Goal: Transaction & Acquisition: Purchase product/service

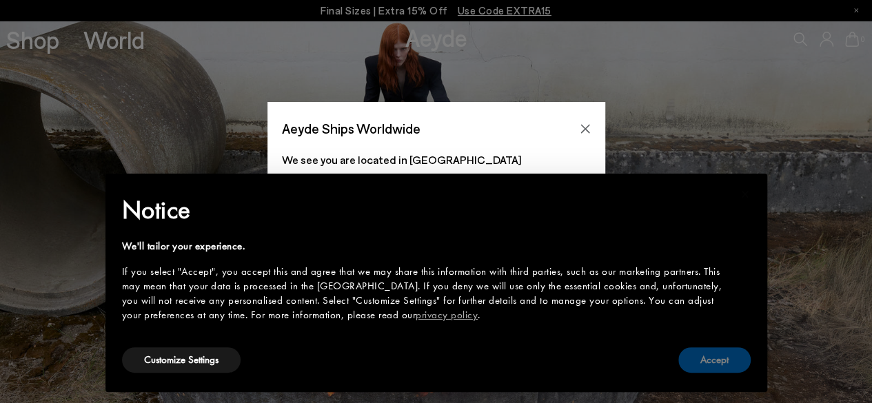
click at [702, 353] on button "Accept" at bounding box center [714, 359] width 72 height 25
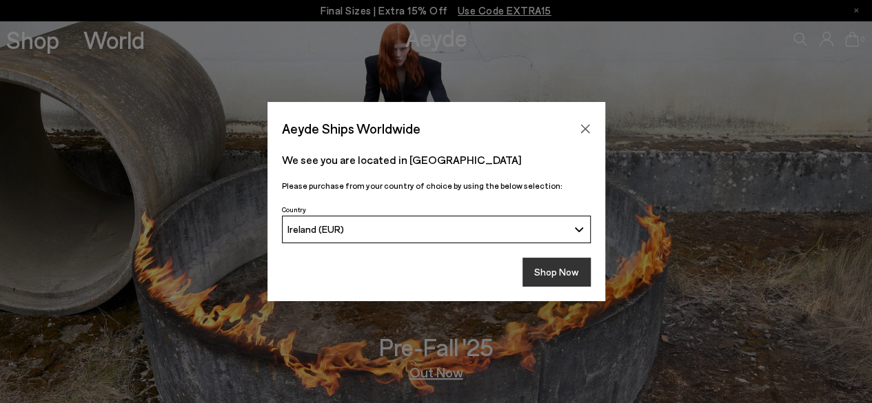
click at [566, 275] on button "Shop Now" at bounding box center [556, 272] width 68 height 29
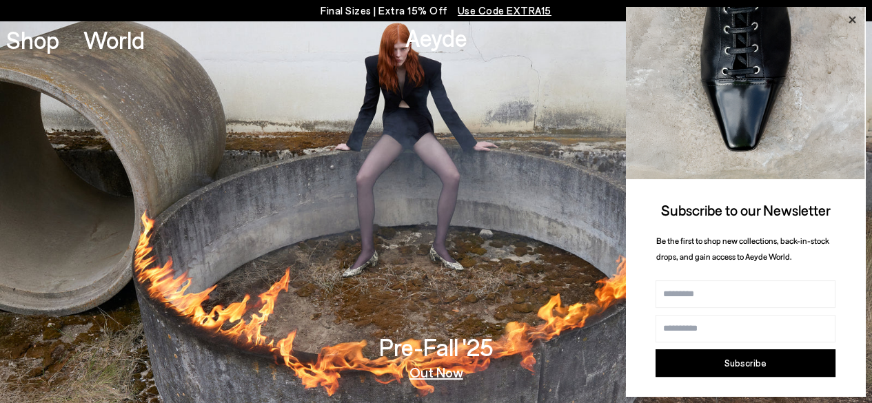
click at [849, 18] on icon at bounding box center [852, 20] width 18 height 18
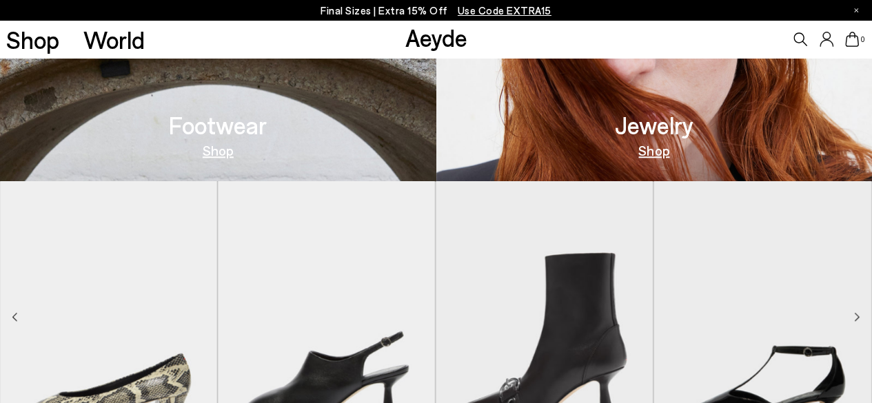
scroll to position [596, 0]
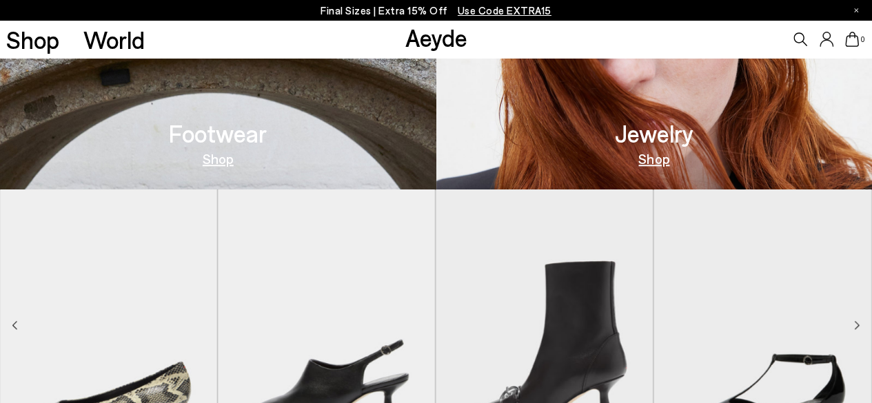
click at [220, 162] on link "Shop" at bounding box center [218, 159] width 31 height 14
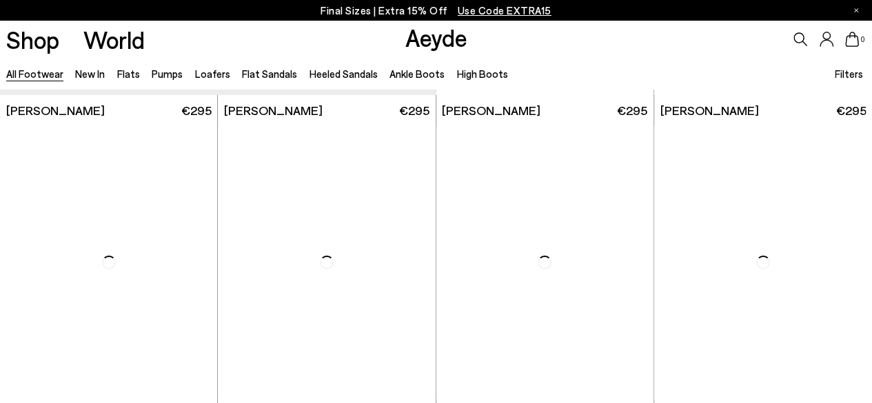
scroll to position [2214, 0]
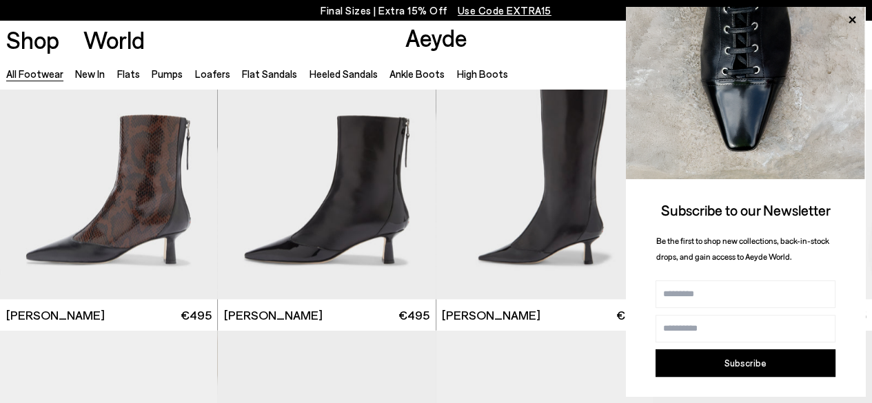
scroll to position [3692, 0]
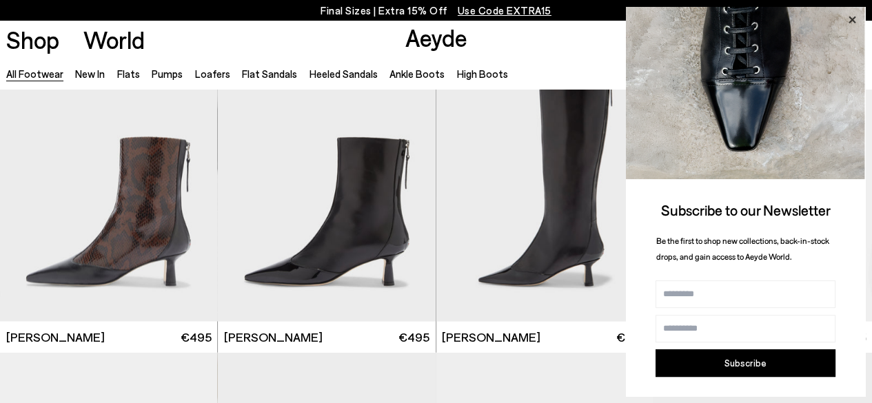
click at [852, 15] on icon at bounding box center [852, 20] width 18 height 18
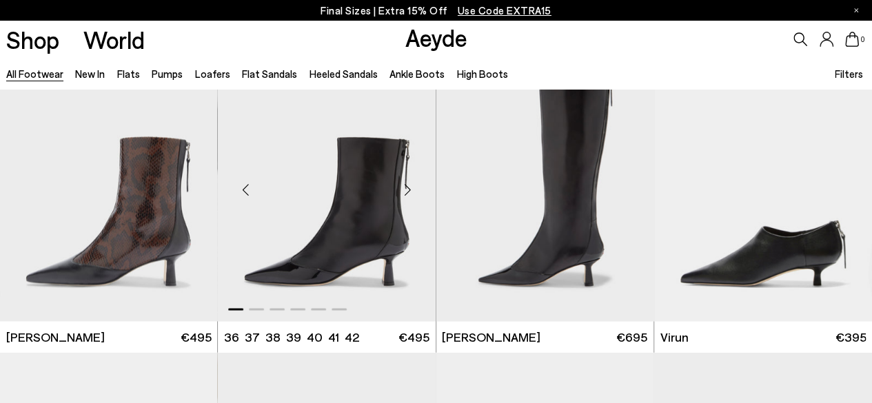
click at [407, 185] on div "Next slide" at bounding box center [407, 190] width 41 height 41
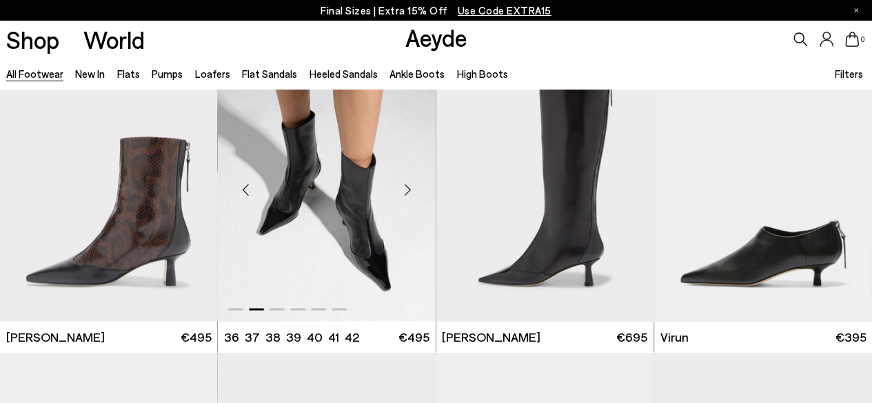
click at [407, 185] on div "Next slide" at bounding box center [407, 190] width 41 height 41
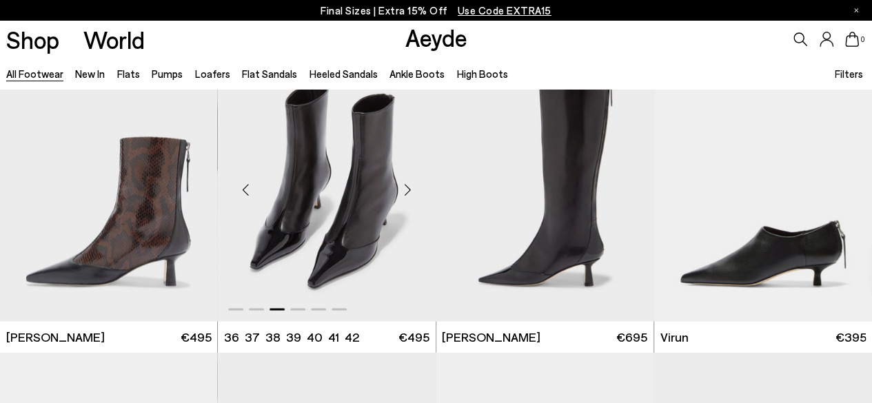
click at [407, 185] on div "Next slide" at bounding box center [407, 190] width 41 height 41
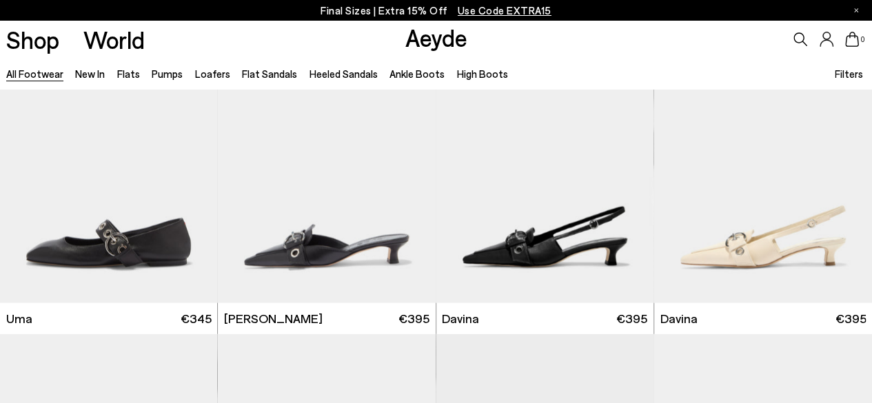
scroll to position [6776, 0]
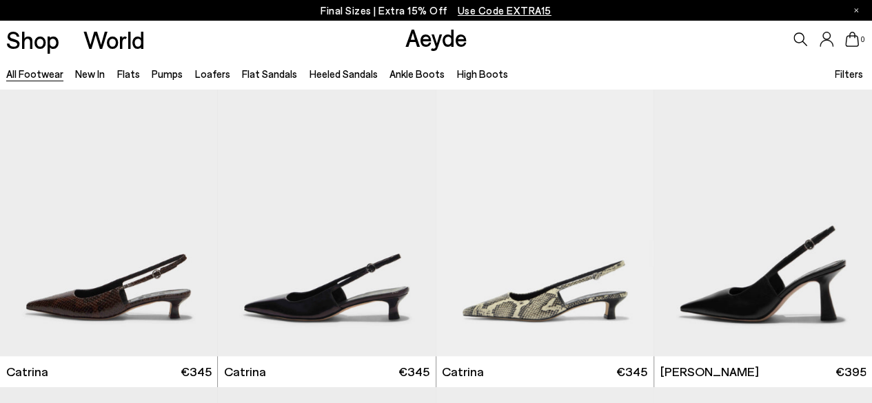
scroll to position [8314, 0]
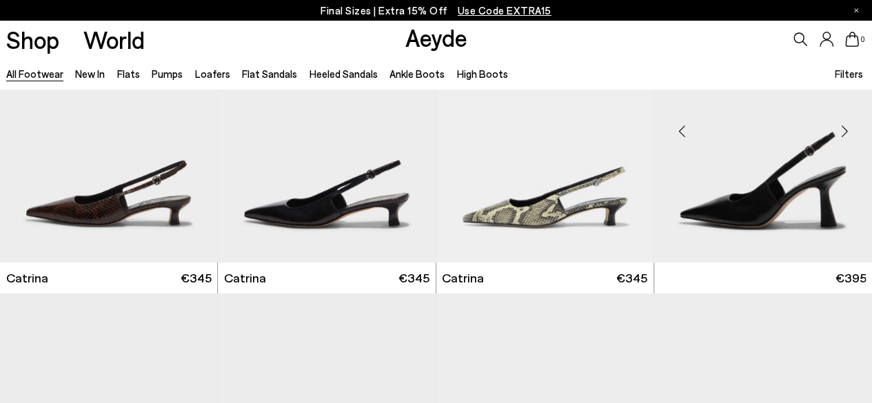
click at [799, 203] on img at bounding box center [763, 127] width 218 height 274
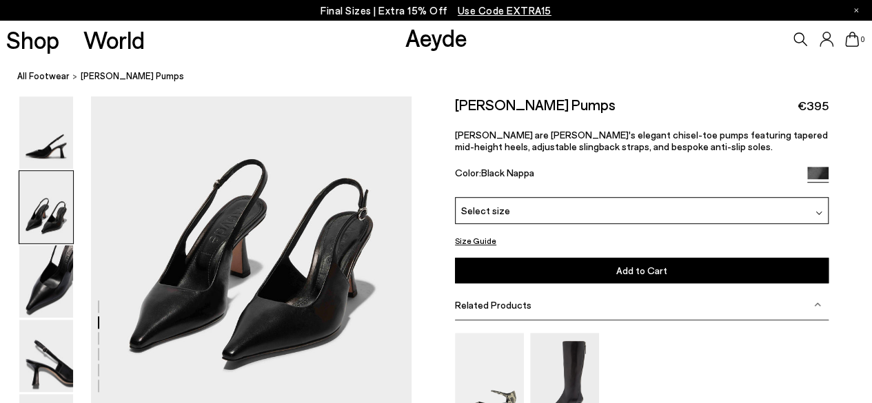
scroll to position [391, 0]
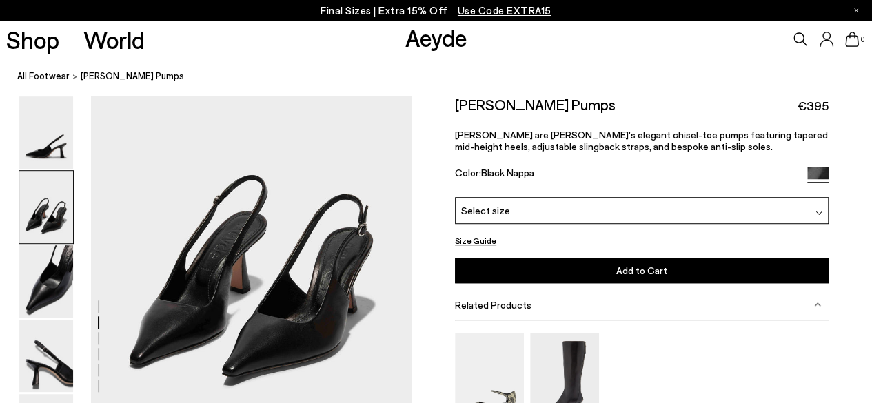
click at [814, 209] on div "Select size" at bounding box center [641, 210] width 373 height 27
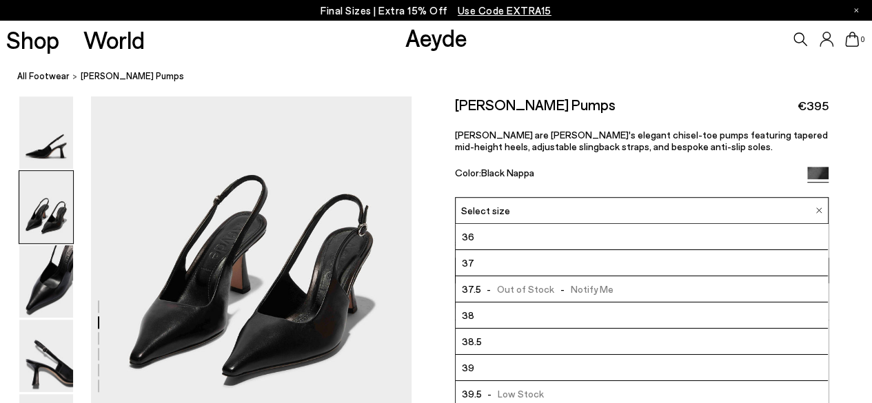
click at [857, 218] on div "Size Guide Shoes Belt Our shoes come in European sizing. The easiest way to mea…" at bounding box center [641, 318] width 460 height 445
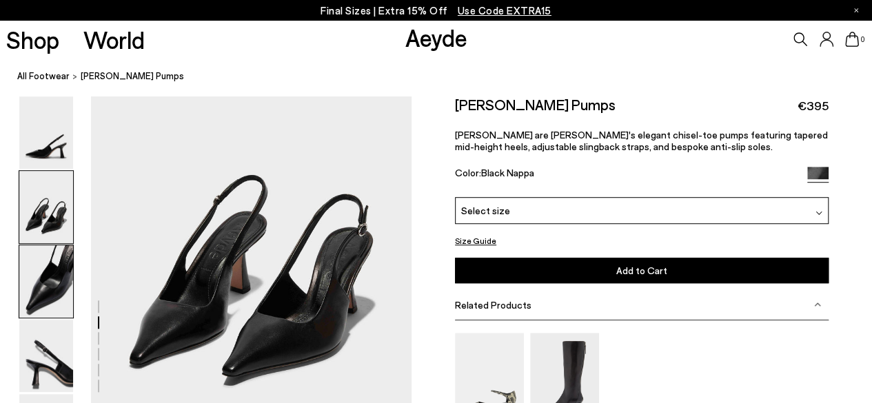
click at [34, 291] on img at bounding box center [46, 281] width 54 height 72
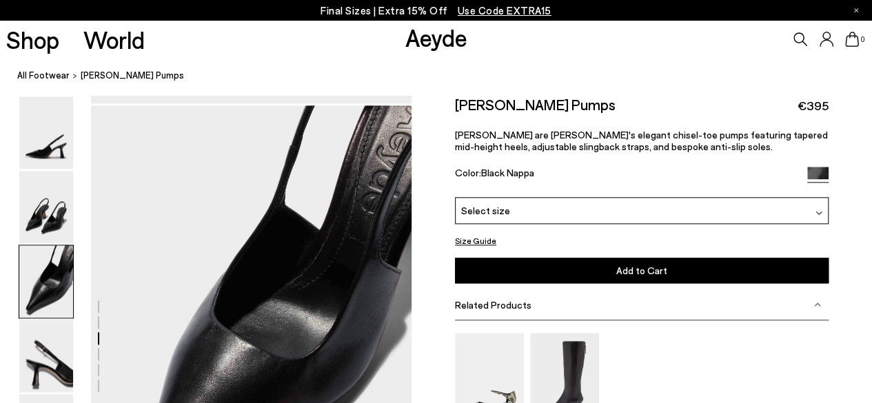
scroll to position [740, 0]
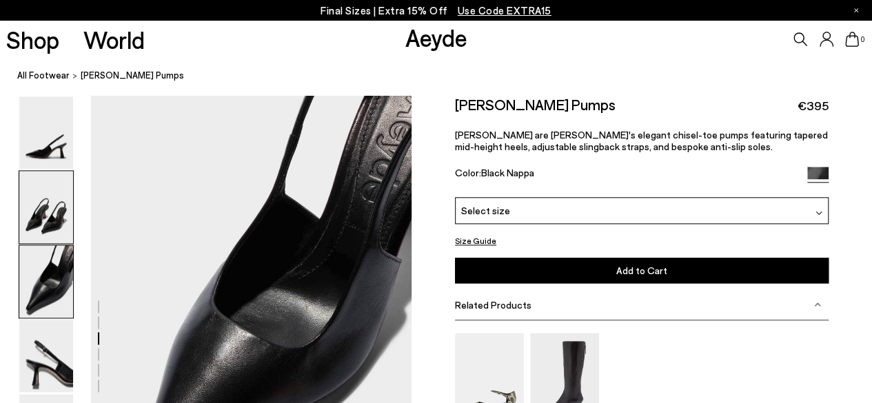
click at [48, 205] on img at bounding box center [46, 207] width 54 height 72
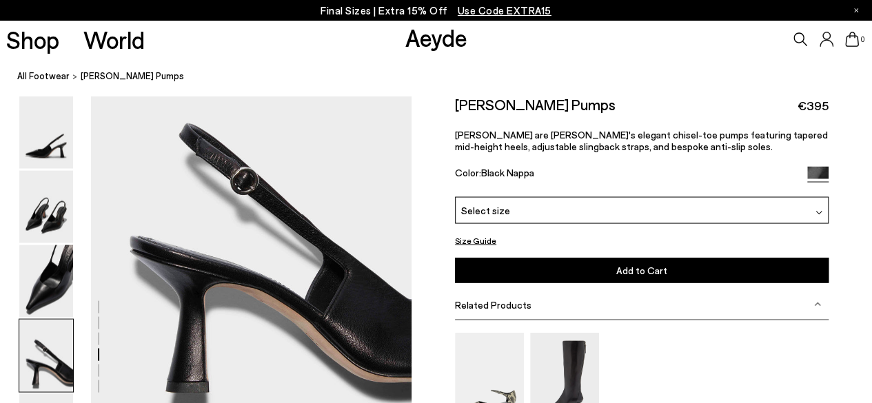
scroll to position [1323, 0]
